Goal: Navigation & Orientation: Find specific page/section

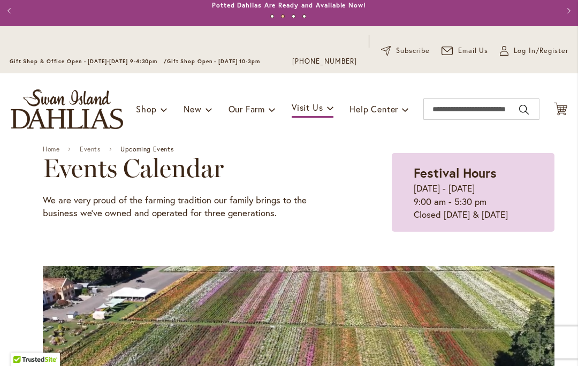
scroll to position [26, 0]
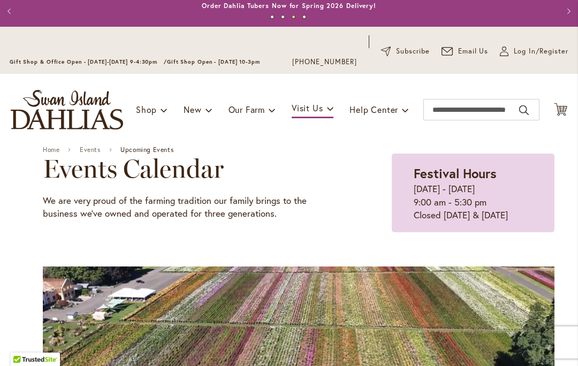
click at [47, 114] on img "store logo" at bounding box center [67, 110] width 112 height 40
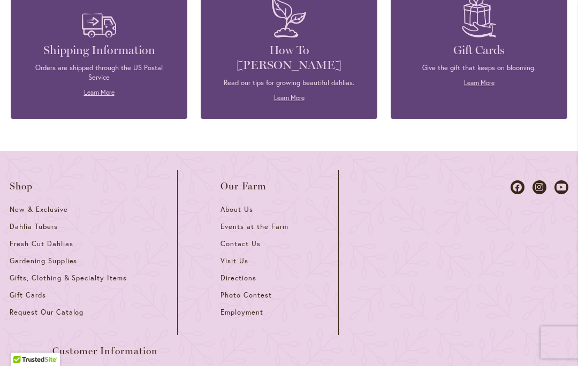
scroll to position [4764, 0]
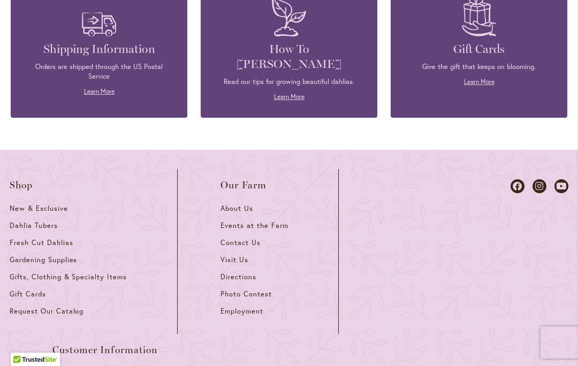
click at [243, 255] on span "Visit Us" at bounding box center [234, 259] width 28 height 9
